Goal: Find specific page/section: Find specific page/section

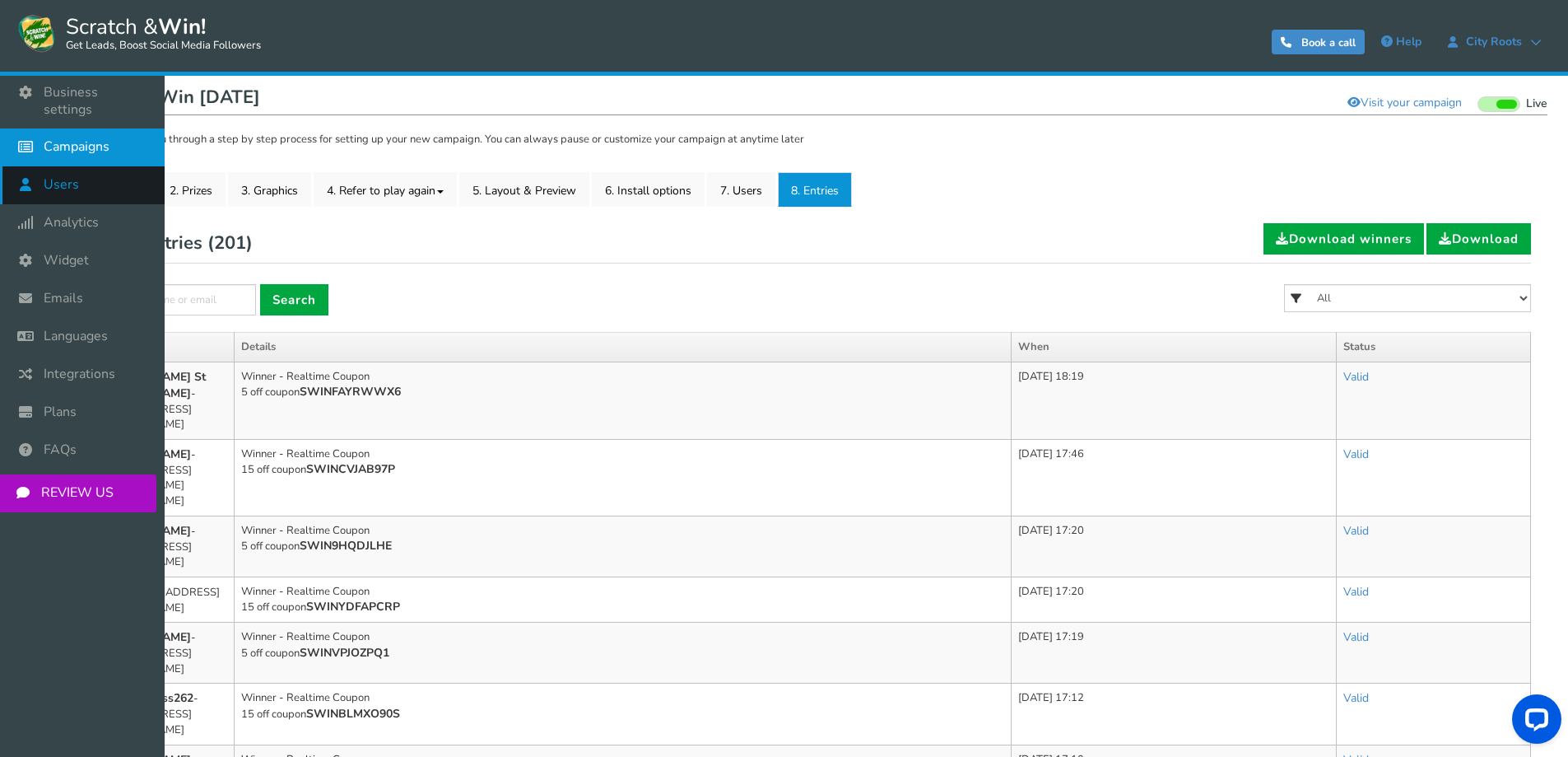
scroll to position [165, 0]
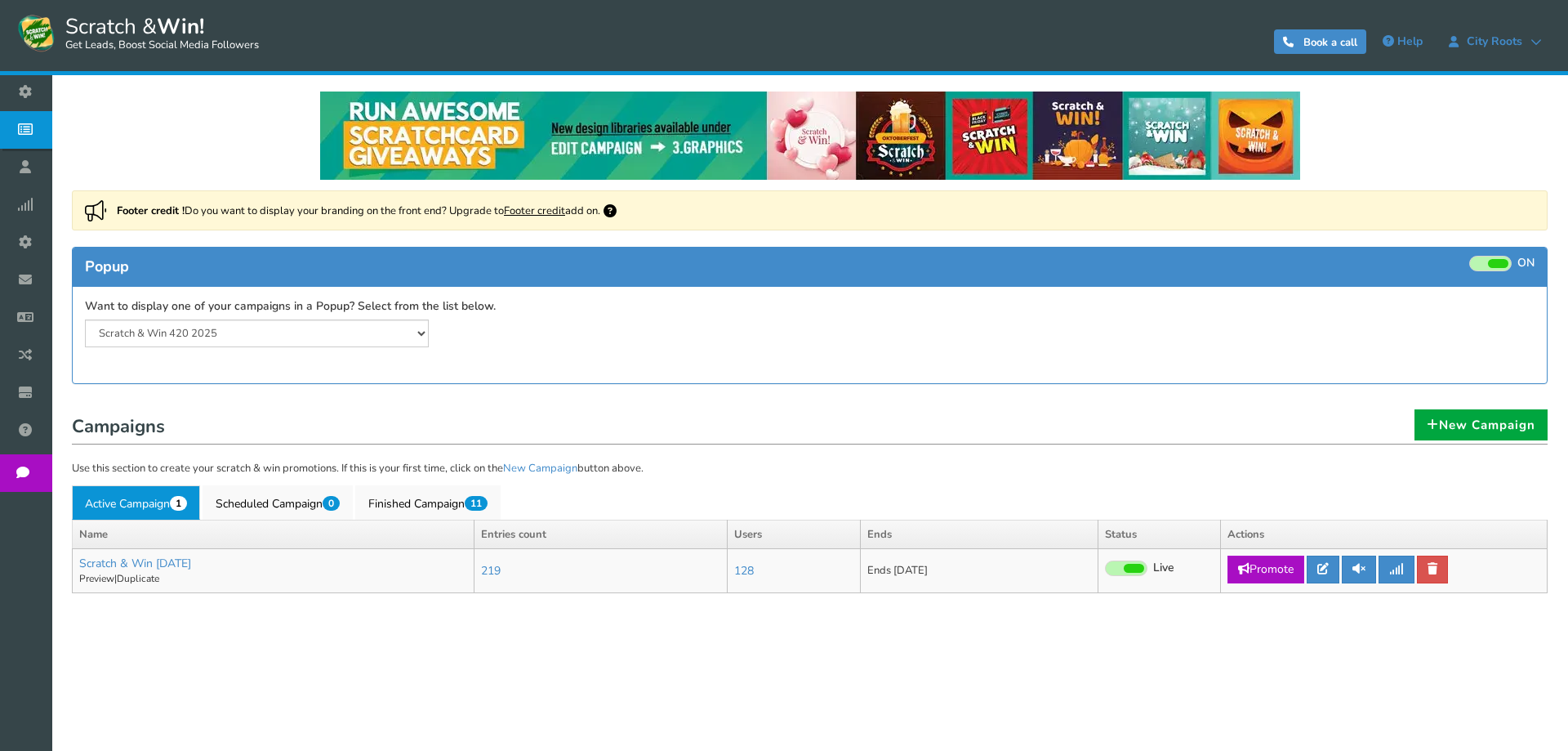
select select "20804"
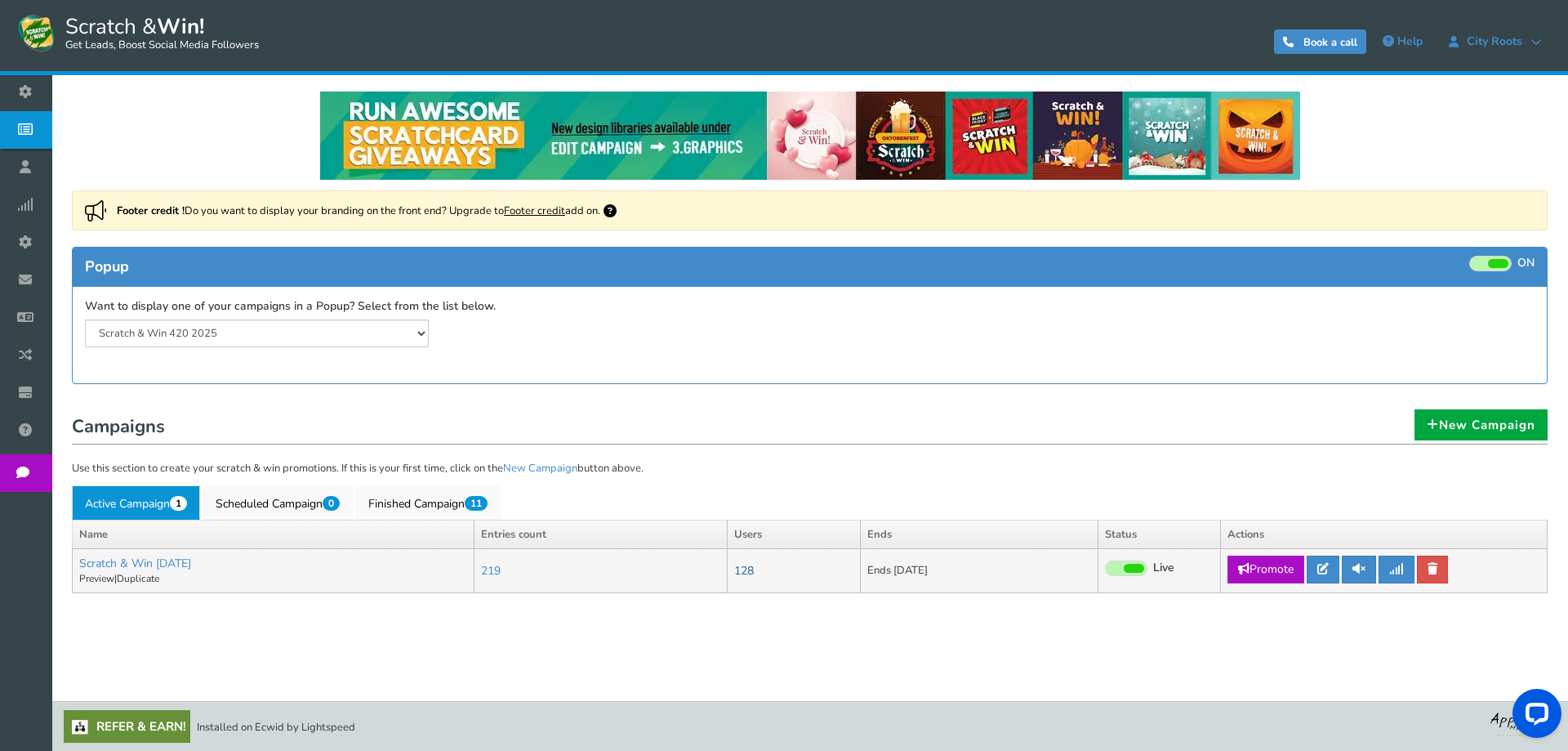
click at [753, 565] on link "128" at bounding box center [744, 571] width 19 height 16
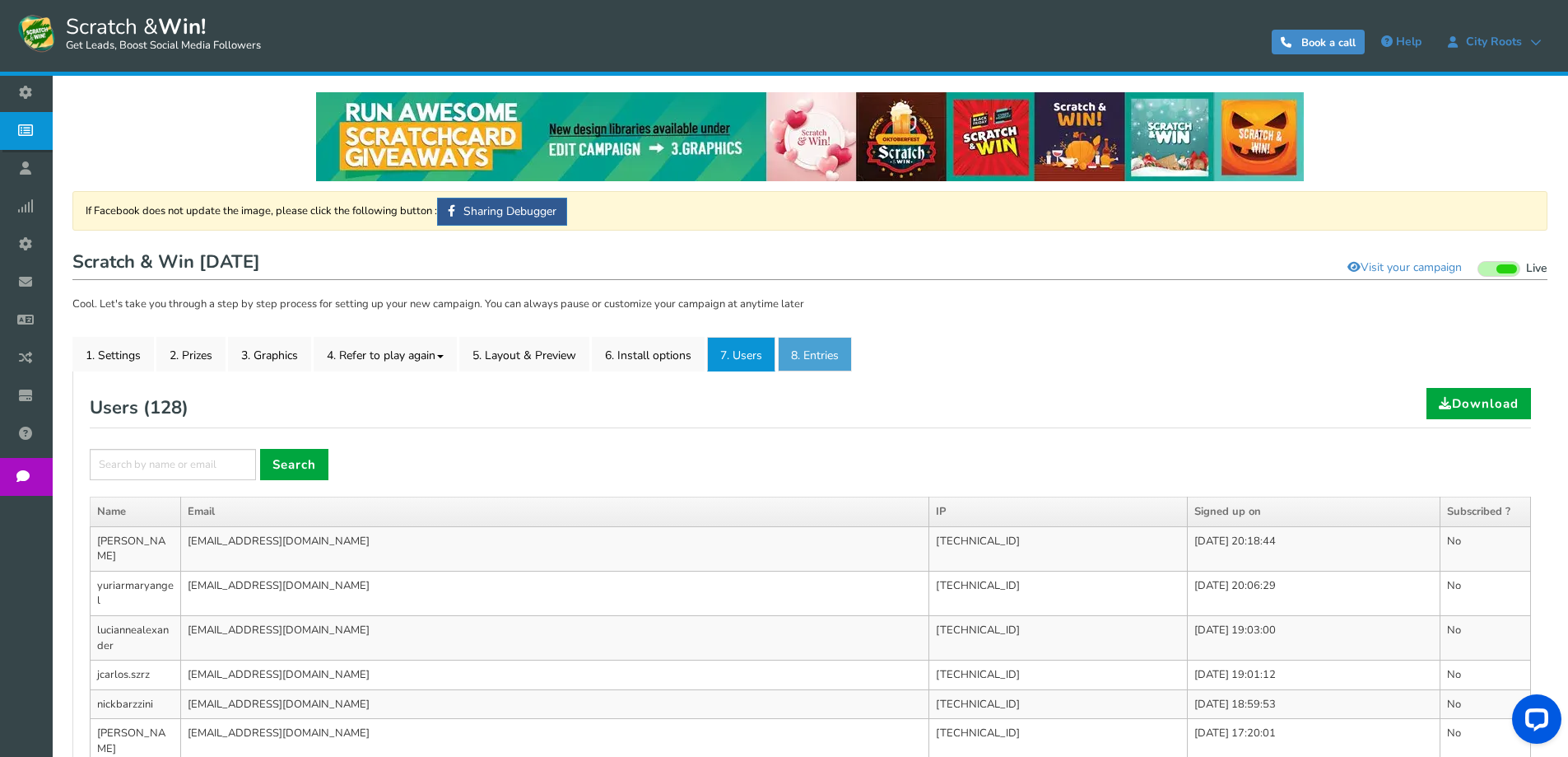
click at [795, 346] on link "8. Entries" at bounding box center [815, 354] width 74 height 34
